Goal: Transaction & Acquisition: Purchase product/service

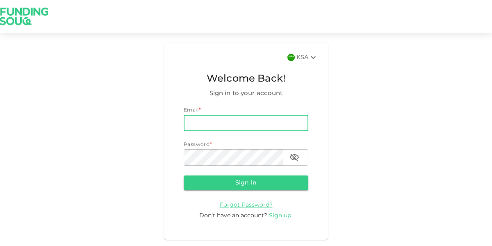
click at [279, 121] on input "email" at bounding box center [246, 123] width 125 height 16
type input "[EMAIL_ADDRESS][DOMAIN_NAME]"
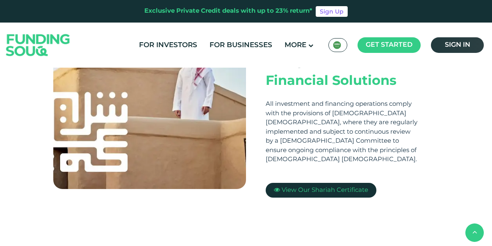
click at [458, 46] on span "Sign in" at bounding box center [457, 45] width 25 height 6
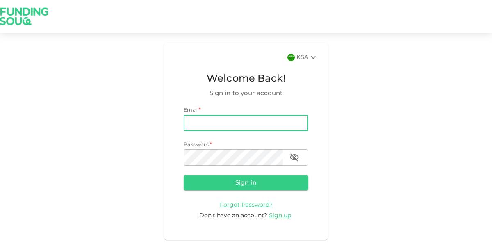
click at [277, 124] on input "email" at bounding box center [246, 123] width 125 height 16
type input "faisal.alsolami1986@gmail.com"
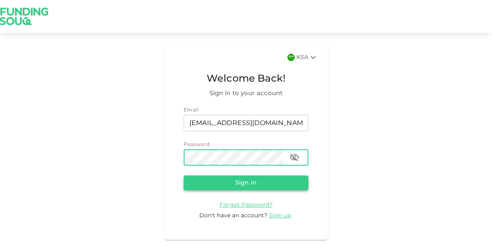
click at [284, 184] on button "Sign in" at bounding box center [246, 182] width 125 height 15
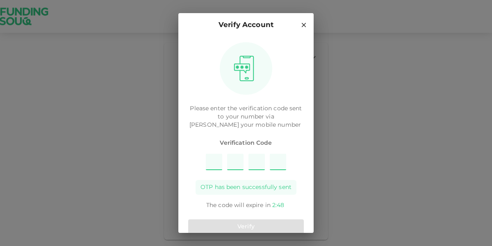
type input "8"
type input "3"
type input "5"
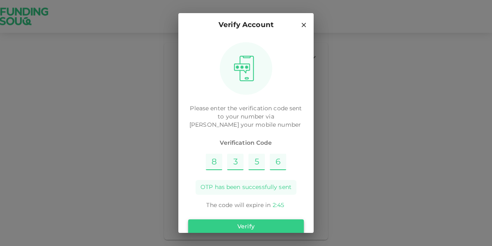
type input "6"
click at [289, 220] on button "Verify" at bounding box center [246, 226] width 116 height 15
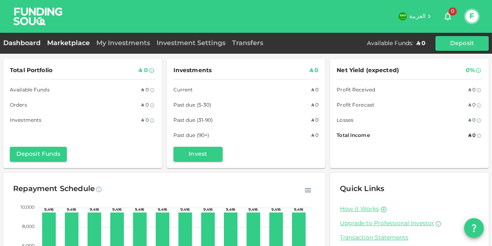
click at [74, 45] on link "Marketplace" at bounding box center [68, 43] width 49 height 6
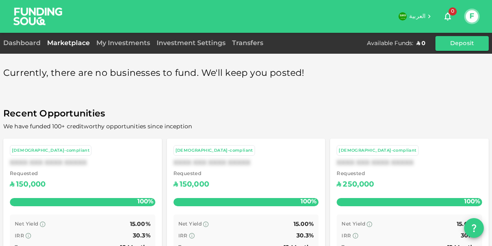
scroll to position [18, 0]
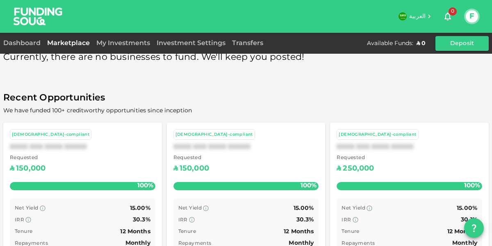
scroll to position [18, 0]
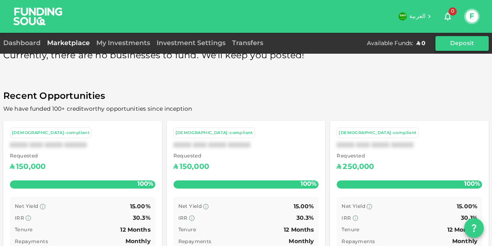
click at [454, 50] on button "Deposit" at bounding box center [461, 43] width 53 height 15
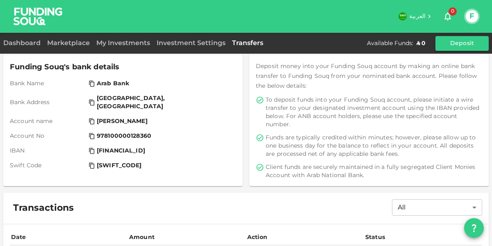
click at [464, 192] on div "Deposit Instructions Deposit money into your Funding Souq account by making an …" at bounding box center [245, 170] width 485 height 280
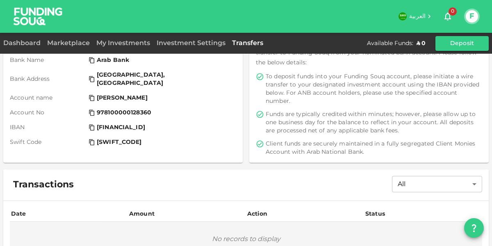
scroll to position [91, 0]
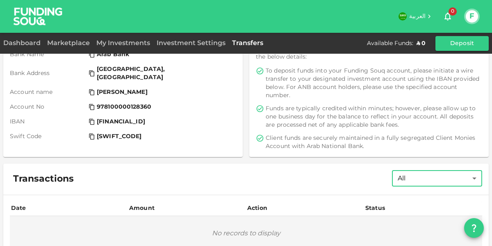
click at [473, 186] on body "العربية 0 F Dashboard Marketplace My Investments Investment Settings Transfers …" at bounding box center [246, 123] width 492 height 246
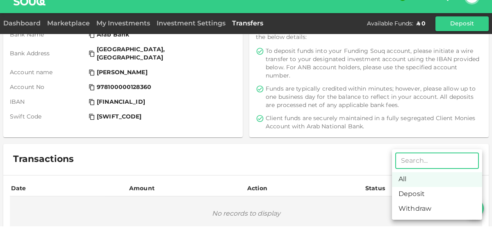
scroll to position [18, 0]
click at [440, 214] on li "Deposit" at bounding box center [437, 214] width 90 height 15
type input "Deposit"
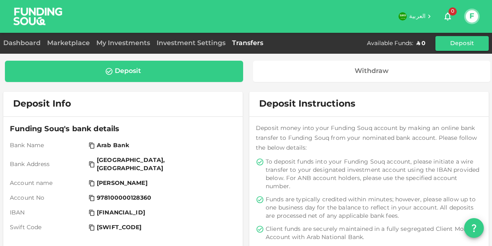
scroll to position [0, 0]
click at [204, 46] on link "Investment Settings" at bounding box center [190, 43] width 75 height 6
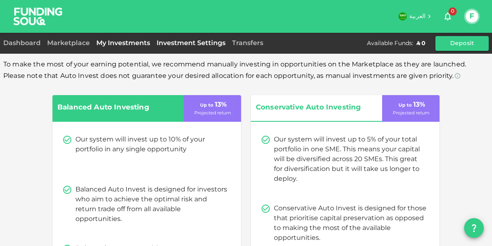
click at [135, 44] on link "My Investments" at bounding box center [123, 43] width 60 height 6
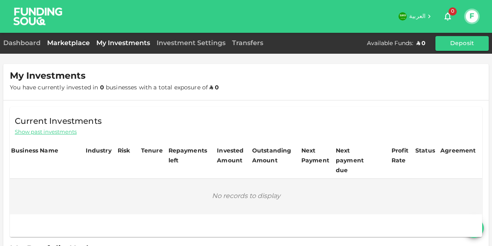
click at [82, 44] on link "Marketplace" at bounding box center [68, 43] width 49 height 6
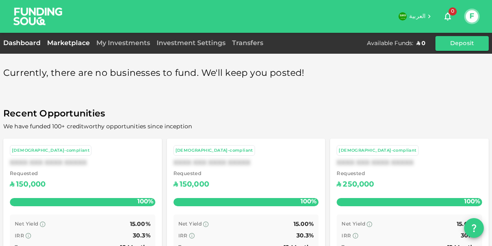
click at [30, 45] on link "Dashboard" at bounding box center [23, 43] width 41 height 6
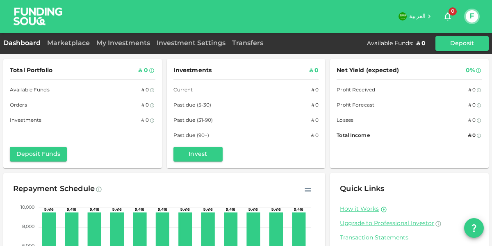
click at [443, 211] on div "How it Works" at bounding box center [409, 209] width 139 height 8
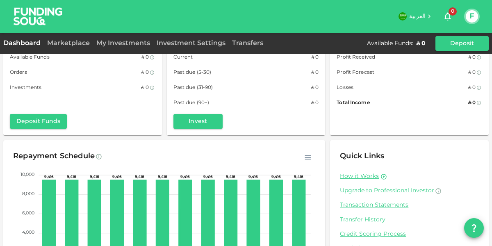
scroll to position [62, 0]
